Goal: Task Accomplishment & Management: Manage account settings

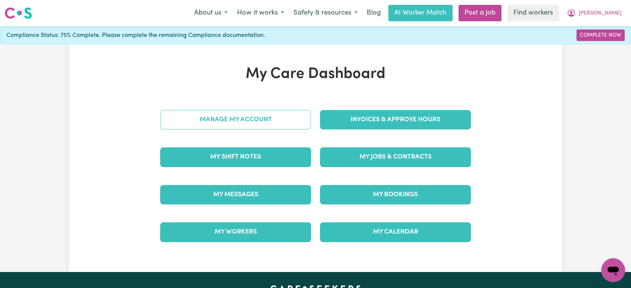
click at [252, 117] on link "Manage My Account" at bounding box center [235, 119] width 151 height 19
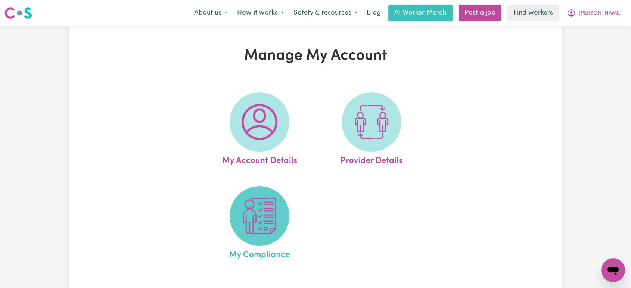
click at [258, 220] on img at bounding box center [259, 216] width 36 height 36
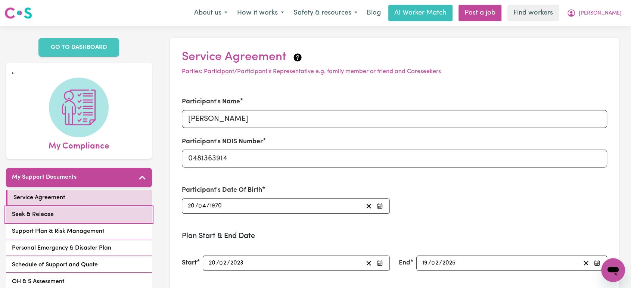
click at [76, 207] on link "Seek & Release" at bounding box center [79, 214] width 146 height 15
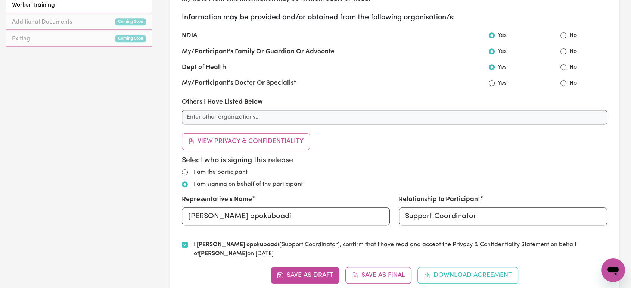
scroll to position [456, 0]
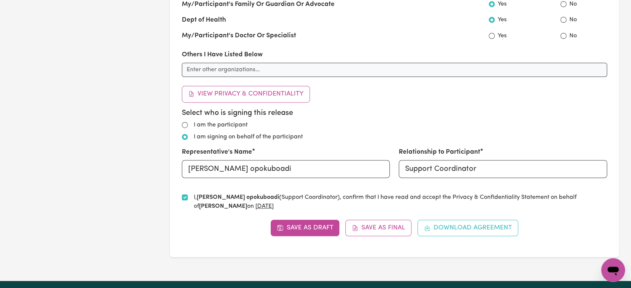
click at [241, 124] on label "I am the participant" at bounding box center [221, 125] width 54 height 9
click at [188, 124] on input "I am the participant" at bounding box center [185, 125] width 6 height 6
radio input "true"
radio input "false"
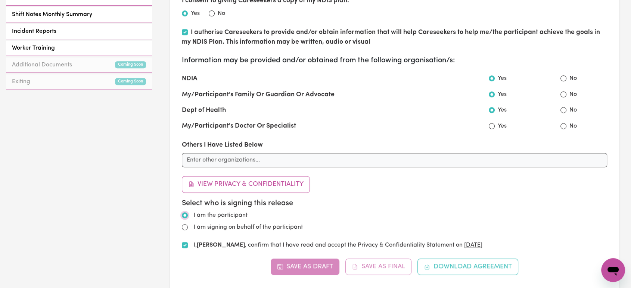
scroll to position [415, 0]
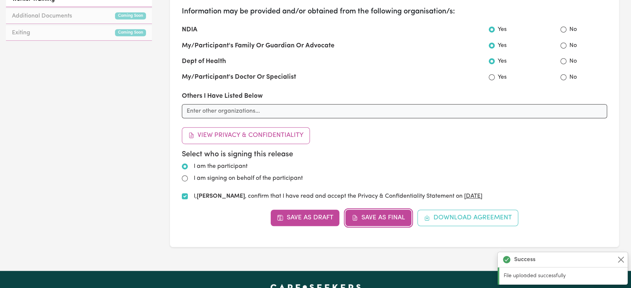
click at [387, 215] on button "Save as Final" at bounding box center [378, 218] width 66 height 16
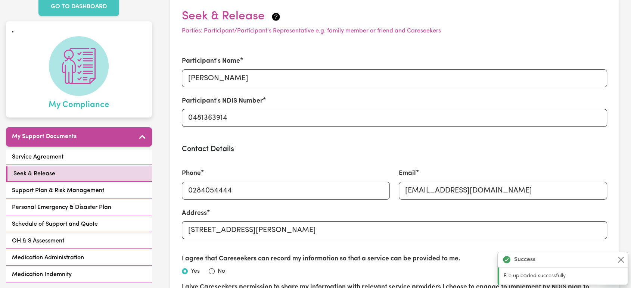
scroll to position [0, 0]
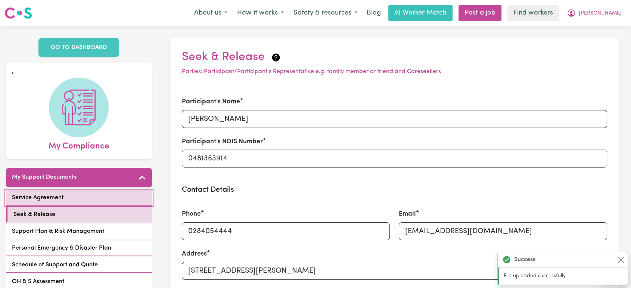
click at [97, 190] on link "Service Agreement" at bounding box center [79, 197] width 146 height 15
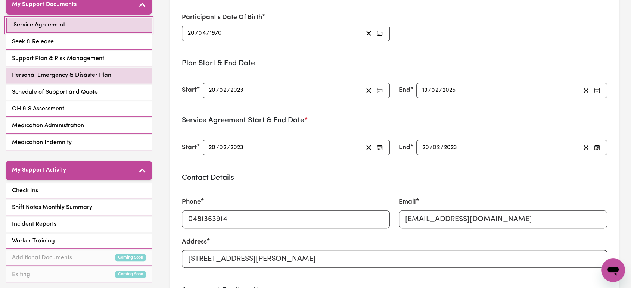
scroll to position [124, 0]
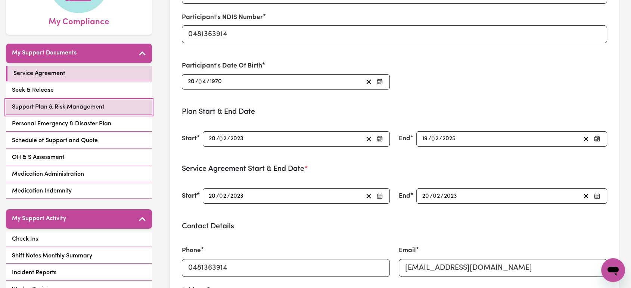
click at [102, 103] on span "Support Plan & Risk Management" at bounding box center [58, 107] width 92 height 9
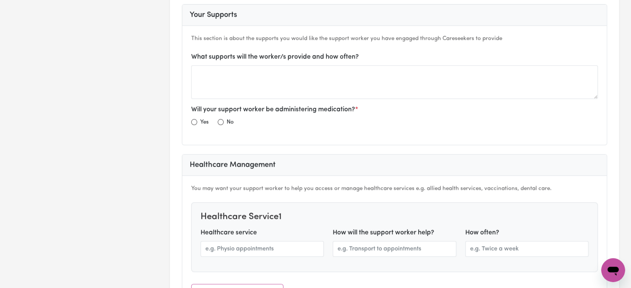
scroll to position [539, 0]
click at [233, 123] on div "Yes No" at bounding box center [394, 125] width 407 height 12
click at [221, 121] on input "radio" at bounding box center [221, 123] width 6 height 6
radio input "true"
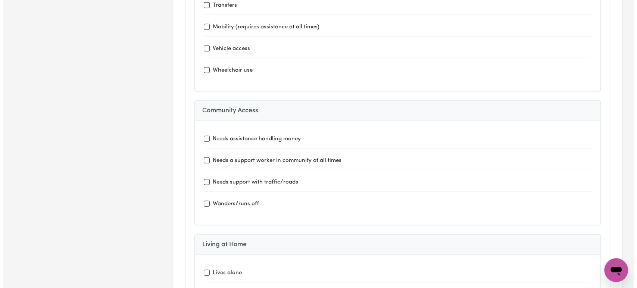
scroll to position [0, 0]
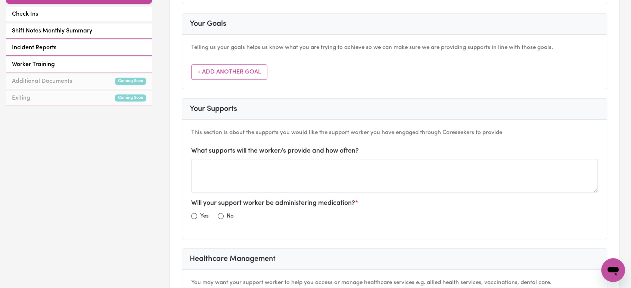
scroll to position [415, 0]
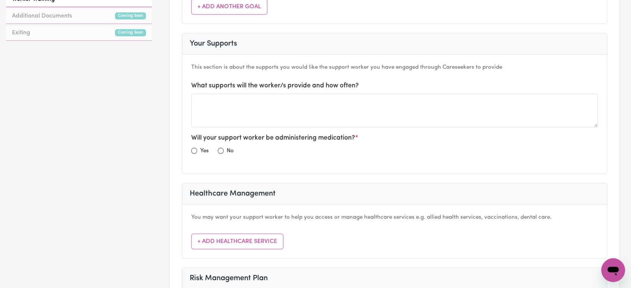
click at [227, 148] on label "No" at bounding box center [230, 151] width 7 height 9
click at [223, 149] on input "radio" at bounding box center [221, 151] width 6 height 6
radio input "true"
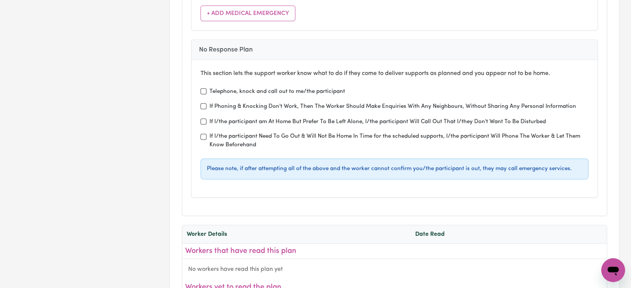
scroll to position [2239, 0]
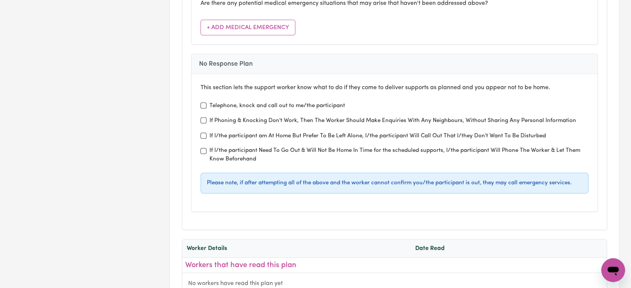
click at [222, 102] on label "Telephone, knock and call out to me/the participant" at bounding box center [276, 106] width 135 height 9
click at [206, 103] on input "Telephone, knock and call out to me/the participant" at bounding box center [203, 106] width 6 height 6
checkbox input "true"
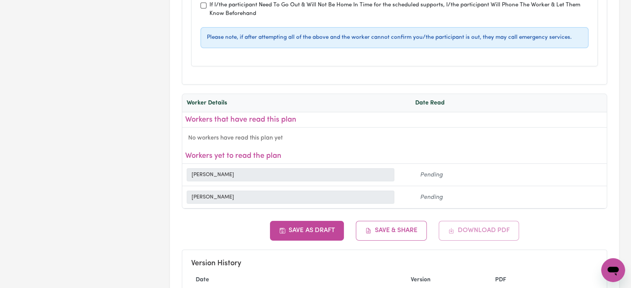
scroll to position [2446, 0]
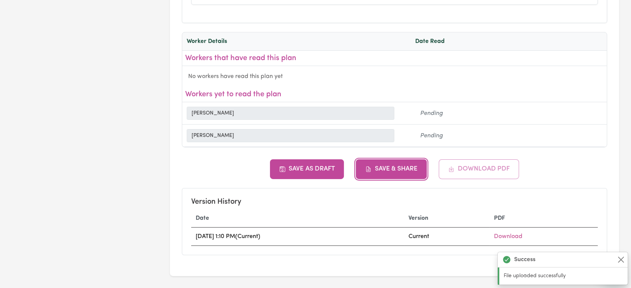
click at [377, 159] on button "Save & Share" at bounding box center [391, 168] width 71 height 19
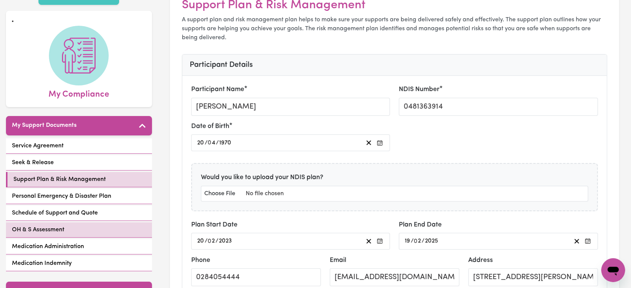
scroll to position [83, 0]
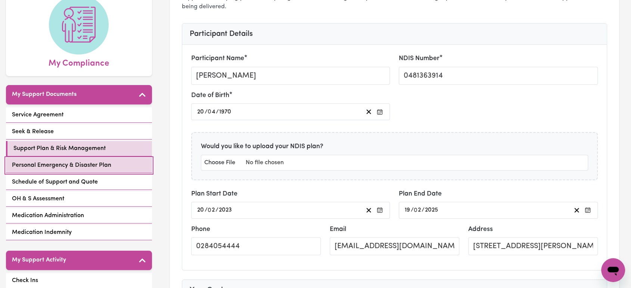
click at [116, 158] on link "Personal Emergency & Disaster Plan" at bounding box center [79, 165] width 146 height 15
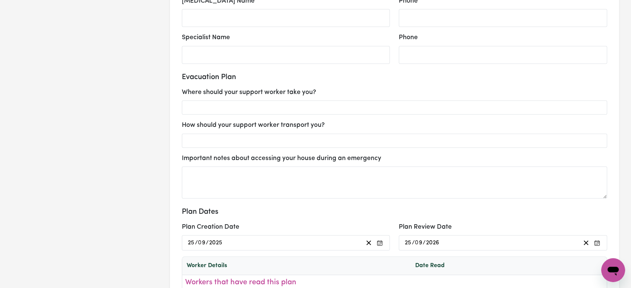
scroll to position [871, 0]
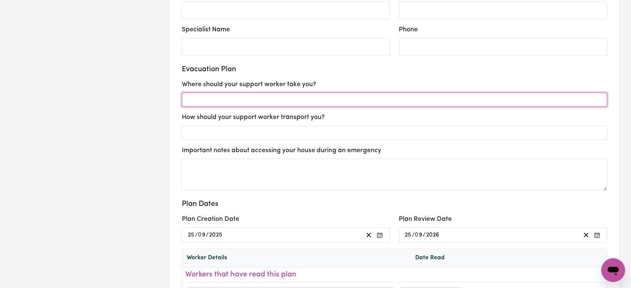
click at [328, 97] on input "text" at bounding box center [394, 100] width 425 height 14
type input "Away from harm and a location that is safe to figure out next steps"
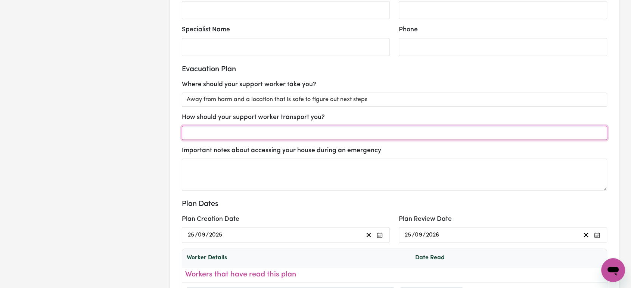
click at [299, 131] on input "text" at bounding box center [394, 133] width 425 height 14
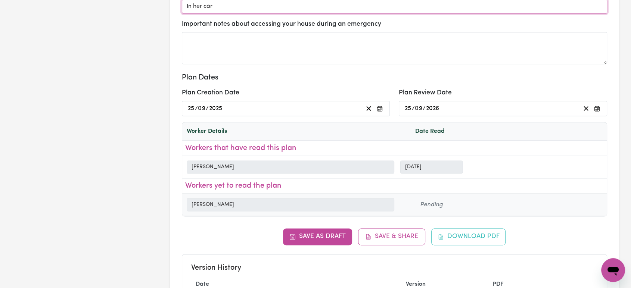
scroll to position [1078, 0]
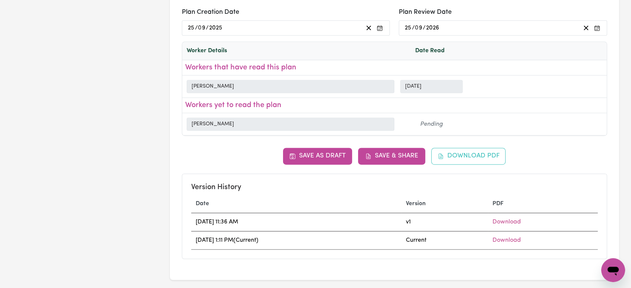
type input "In her car"
click at [372, 156] on icon "button" at bounding box center [368, 156] width 7 height 7
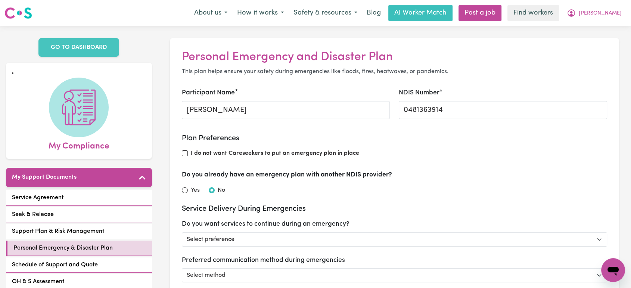
scroll to position [207, 0]
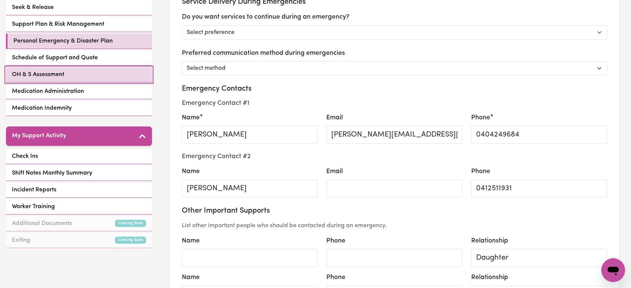
click at [72, 67] on link "OH & S Assessment" at bounding box center [79, 74] width 146 height 15
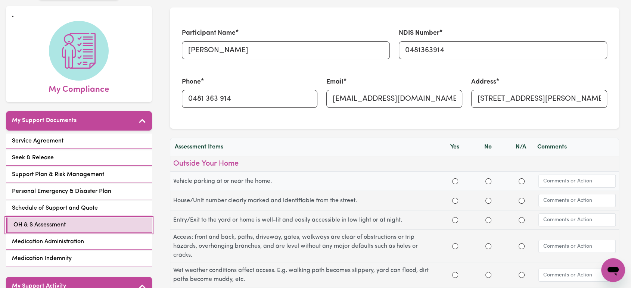
scroll to position [207, 0]
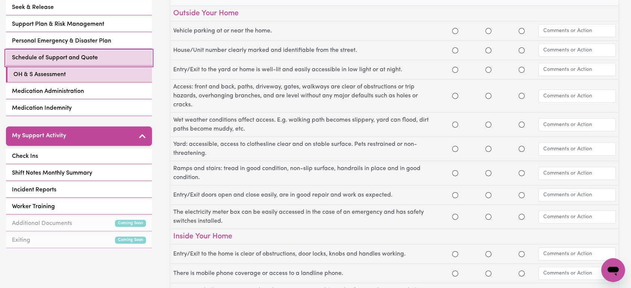
click at [105, 51] on link "Schedule of Support and Quote" at bounding box center [79, 57] width 146 height 15
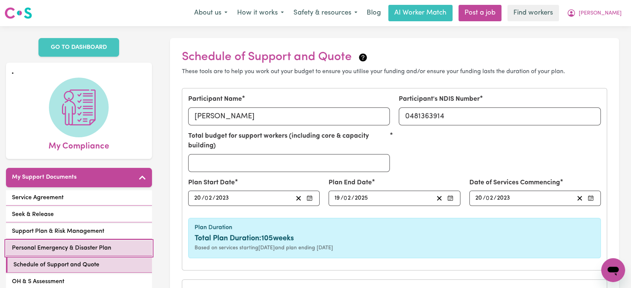
click at [103, 244] on span "Personal Emergency & Disaster Plan" at bounding box center [61, 248] width 99 height 9
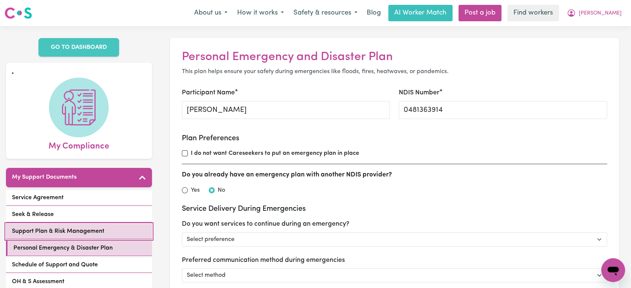
click at [104, 224] on link "Support Plan & Risk Management" at bounding box center [79, 231] width 146 height 15
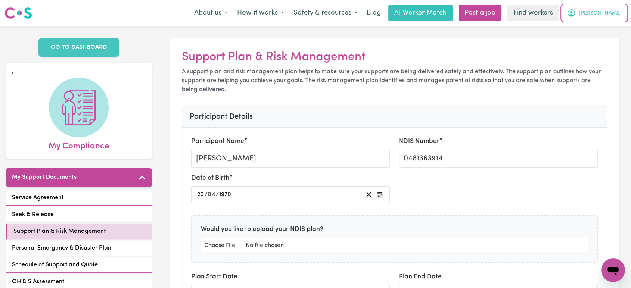
click at [608, 12] on span "[PERSON_NAME]" at bounding box center [599, 13] width 43 height 8
click at [609, 26] on link "My Dashboard" at bounding box center [596, 29] width 59 height 14
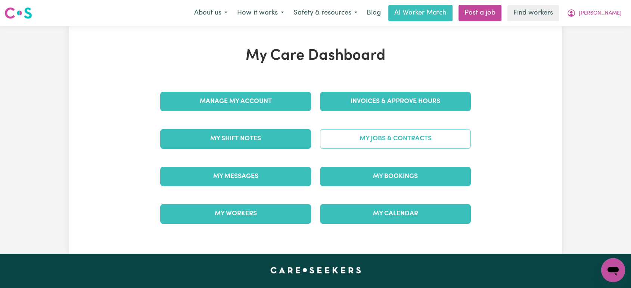
click at [403, 133] on link "My Jobs & Contracts" at bounding box center [395, 138] width 151 height 19
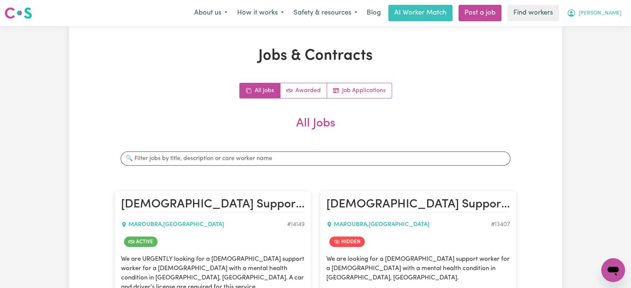
click at [601, 7] on button "[PERSON_NAME]" at bounding box center [594, 13] width 65 height 16
click at [600, 48] on link "Logout" at bounding box center [596, 43] width 59 height 14
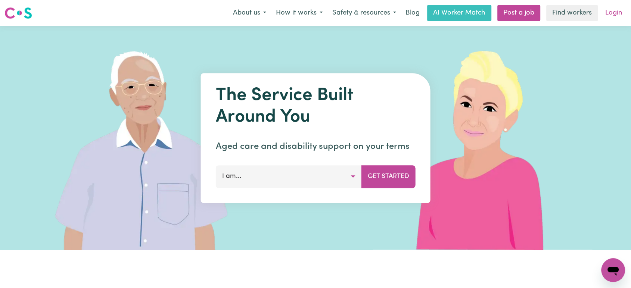
click at [610, 15] on link "Login" at bounding box center [614, 13] width 26 height 16
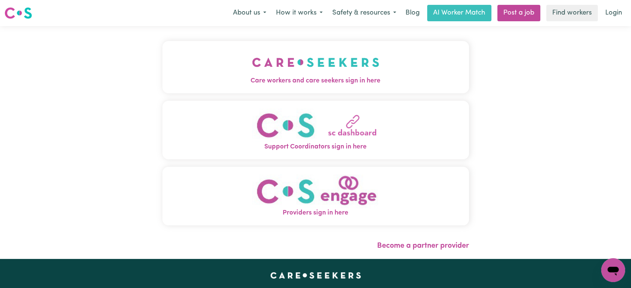
click at [331, 65] on div "Care workers and care seekers sign in here Support Coordinators sign in here Pr…" at bounding box center [315, 142] width 315 height 233
click at [295, 85] on span "Care workers and care seekers sign in here" at bounding box center [315, 81] width 306 height 10
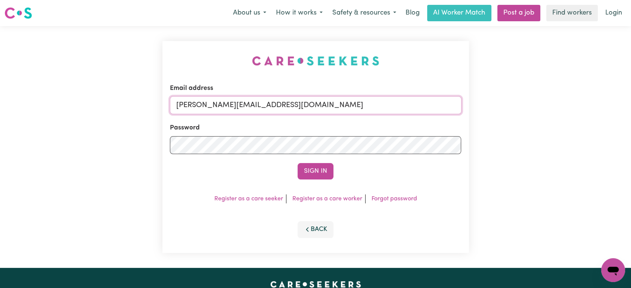
click at [295, 107] on input "[PERSON_NAME][EMAIL_ADDRESS][DOMAIN_NAME]" at bounding box center [315, 105] width 291 height 18
drag, startPoint x: 368, startPoint y: 100, endPoint x: 215, endPoint y: 108, distance: 153.6
click at [215, 108] on input "[EMAIL_ADDRESS][DOMAIN_NAME]" at bounding box center [315, 105] width 291 height 18
type input "[EMAIL_ADDRESS][DOMAIN_NAME]"
click at [297, 163] on button "Sign In" at bounding box center [315, 171] width 36 height 16
